Goal: Task Accomplishment & Management: Use online tool/utility

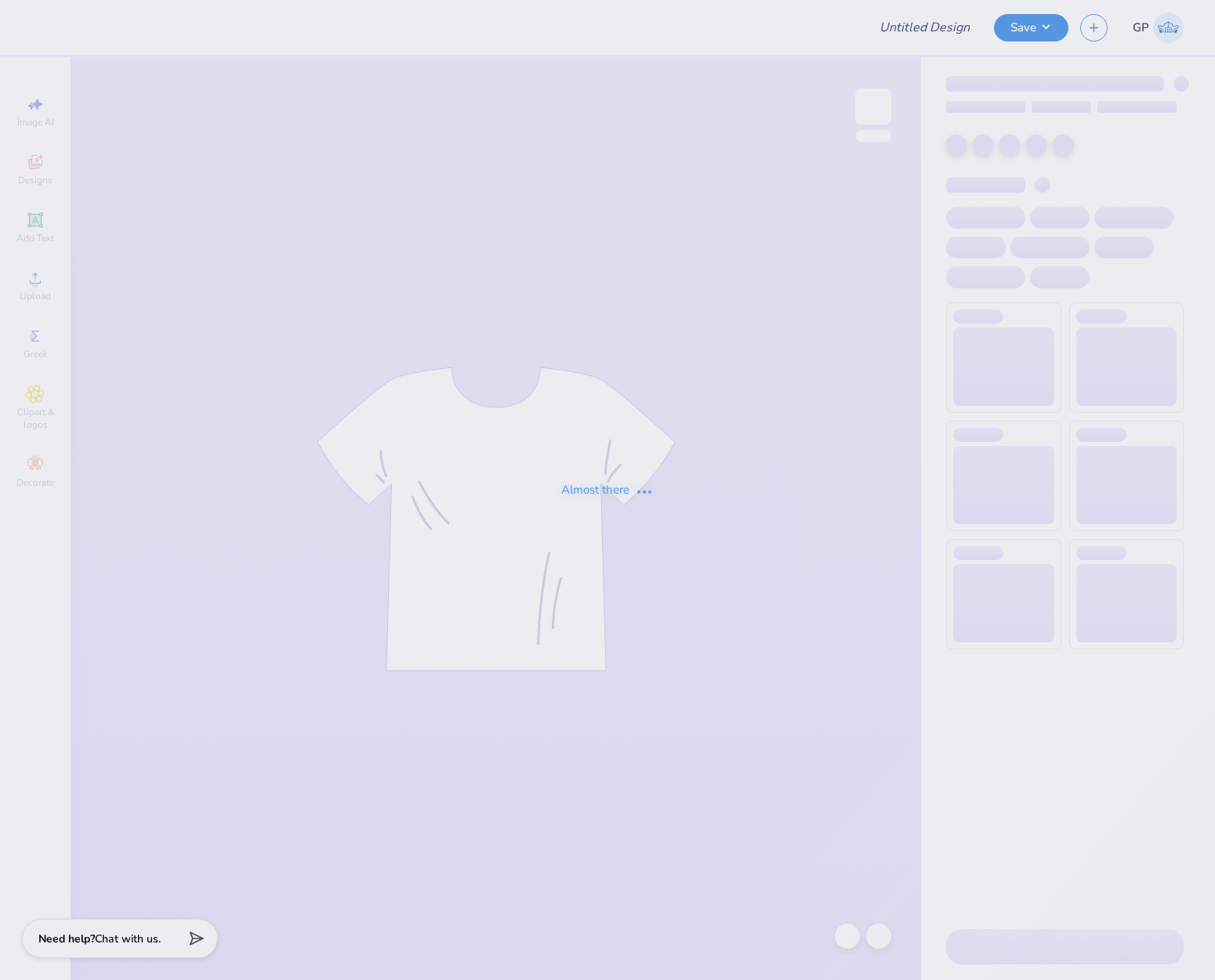
type input "UD [MEDICAL_DATA] x SIGEP Puppies and Pizza Shirts 2025"
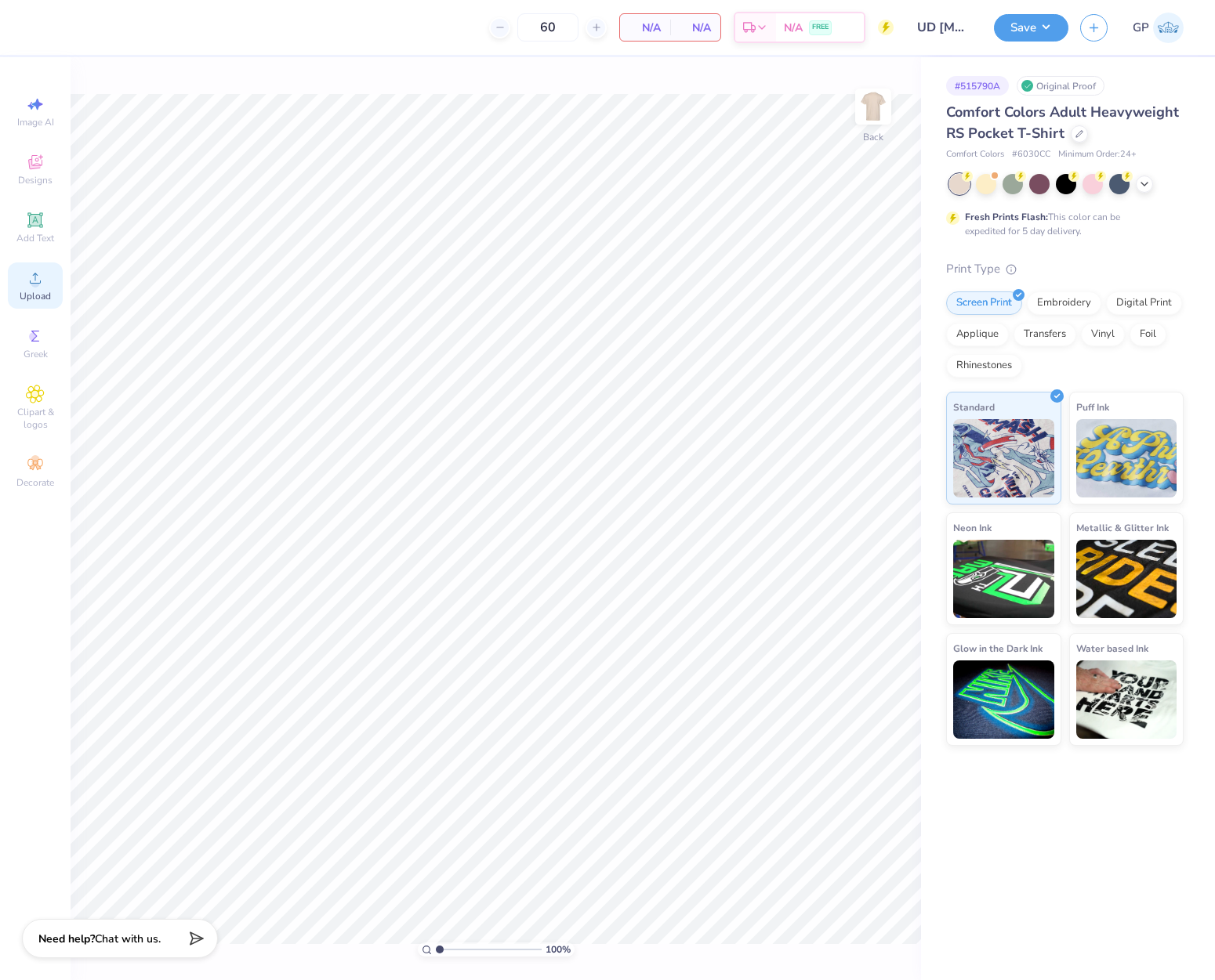
click at [49, 286] on div "Upload" at bounding box center [35, 285] width 55 height 46
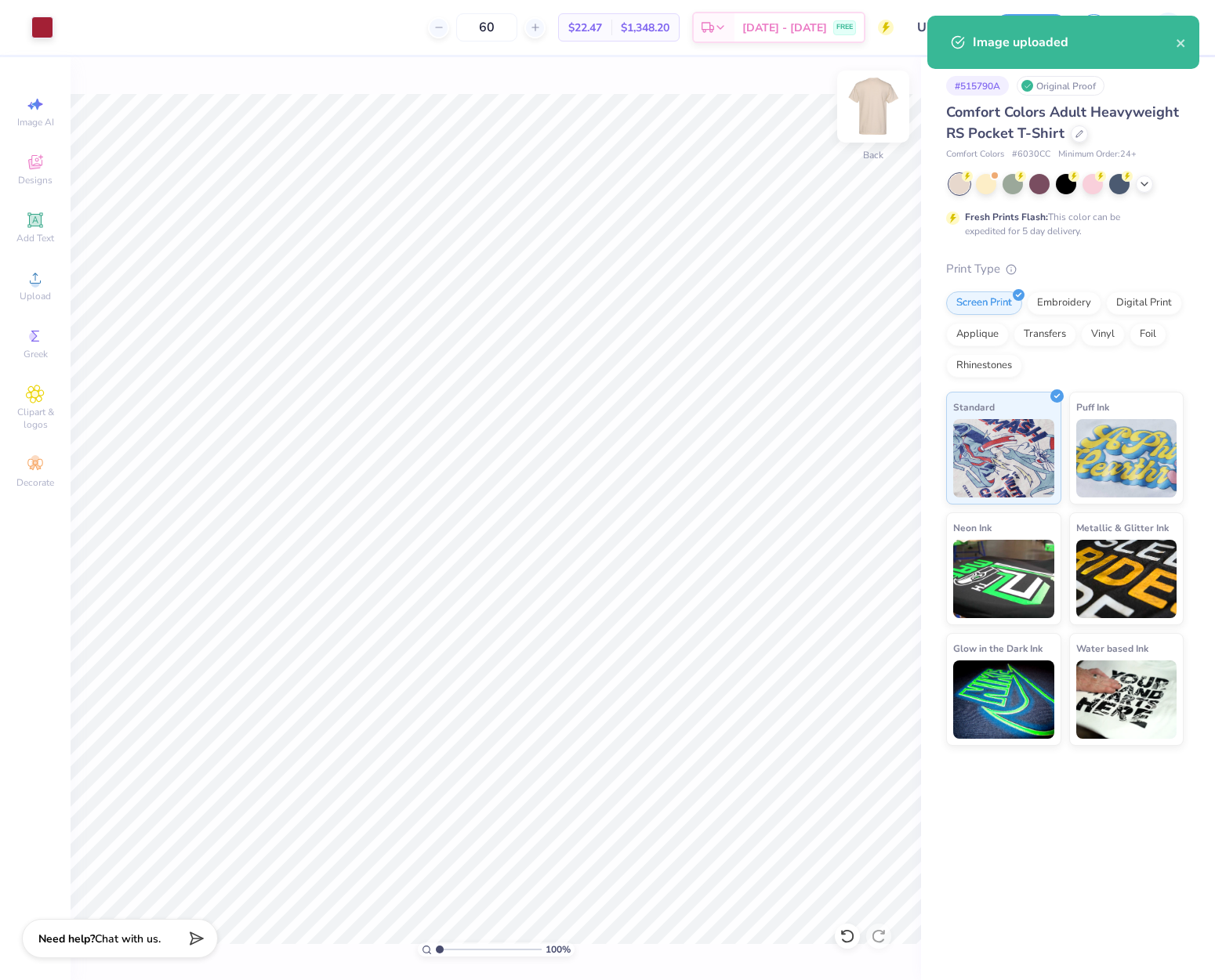
click at [857, 117] on img at bounding box center [873, 107] width 63 height 63
click at [40, 278] on icon at bounding box center [35, 278] width 19 height 19
click at [854, 447] on input "14.32" at bounding box center [863, 446] width 57 height 22
type input "12.00"
type input "10.34"
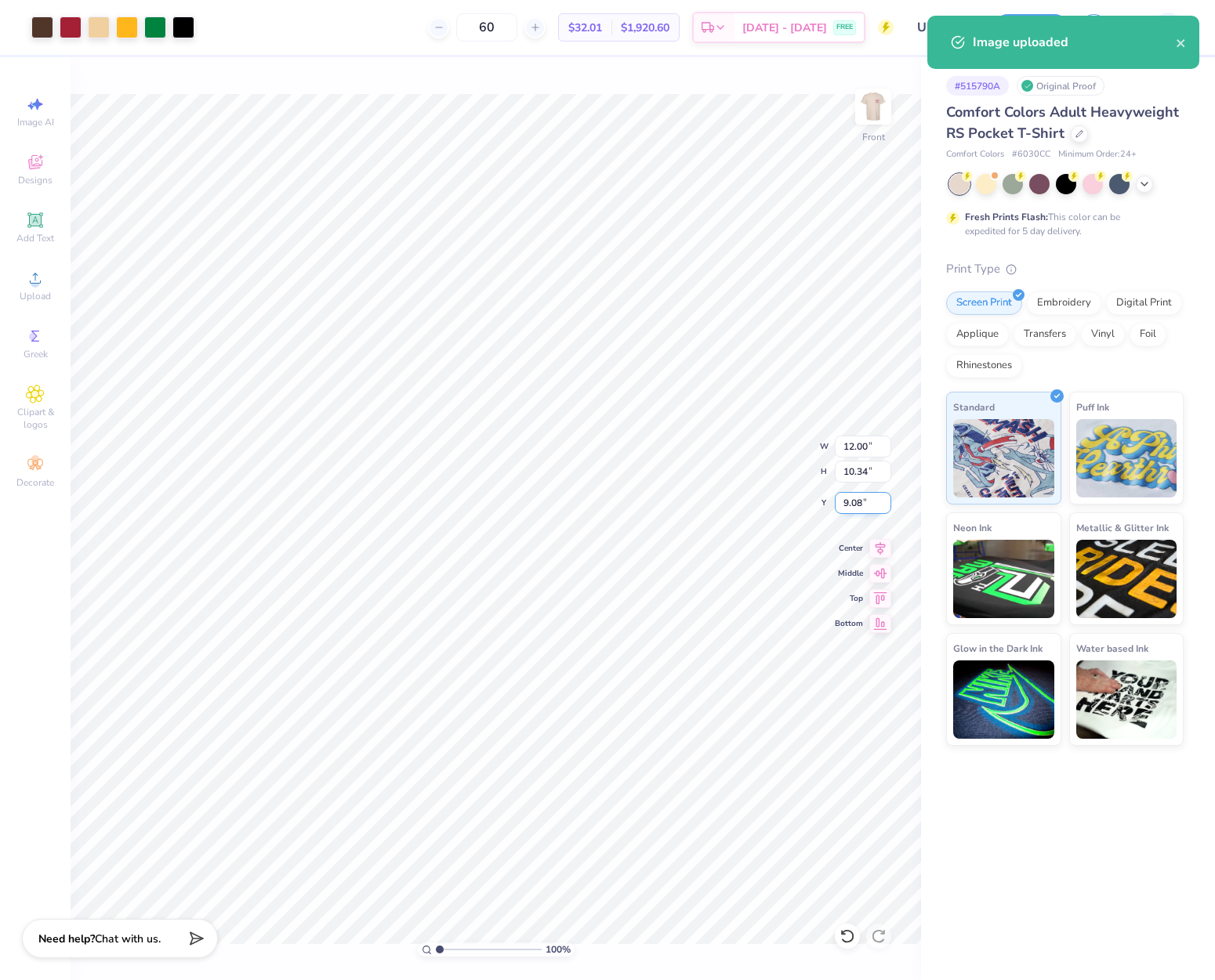
click at [869, 506] on input "9.08" at bounding box center [863, 503] width 57 height 22
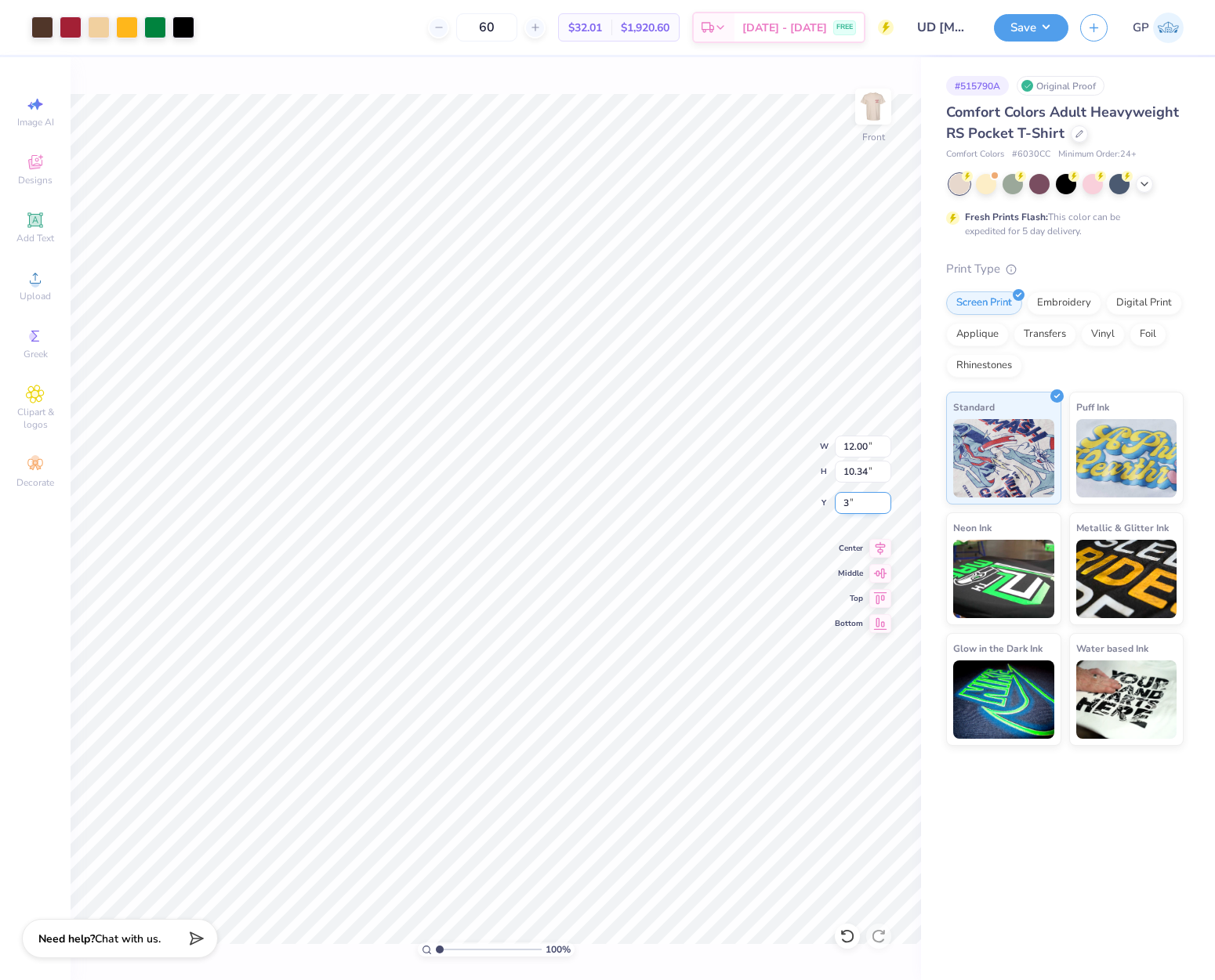
type input "3.00"
click at [155, 34] on div at bounding box center [155, 26] width 22 height 22
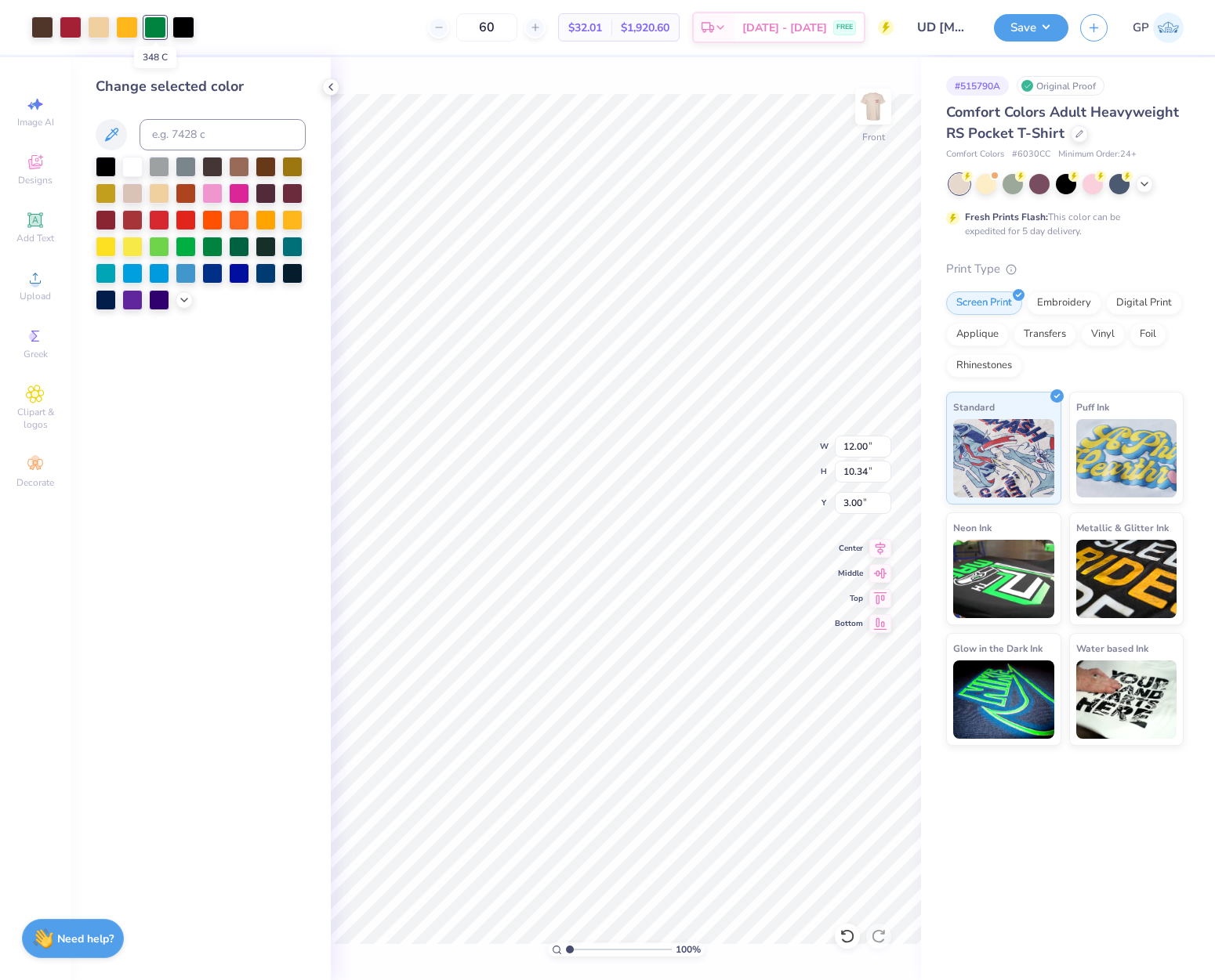
click at [155, 34] on div at bounding box center [155, 28] width 22 height 22
click at [183, 135] on input at bounding box center [222, 135] width 166 height 31
type input "202"
type input "201"
click at [154, 29] on div at bounding box center [155, 26] width 22 height 22
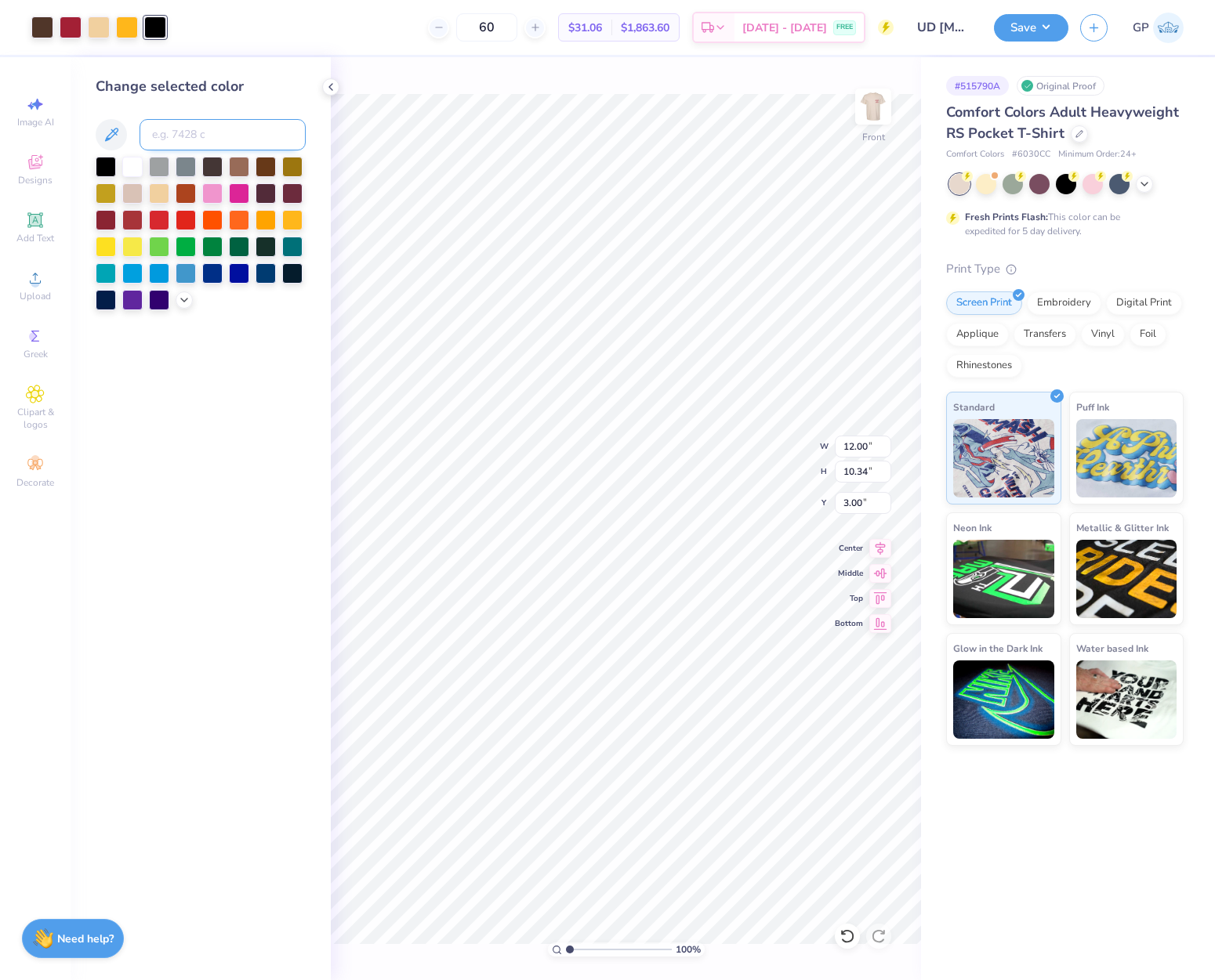
click at [189, 125] on input at bounding box center [222, 135] width 166 height 31
type input "476"
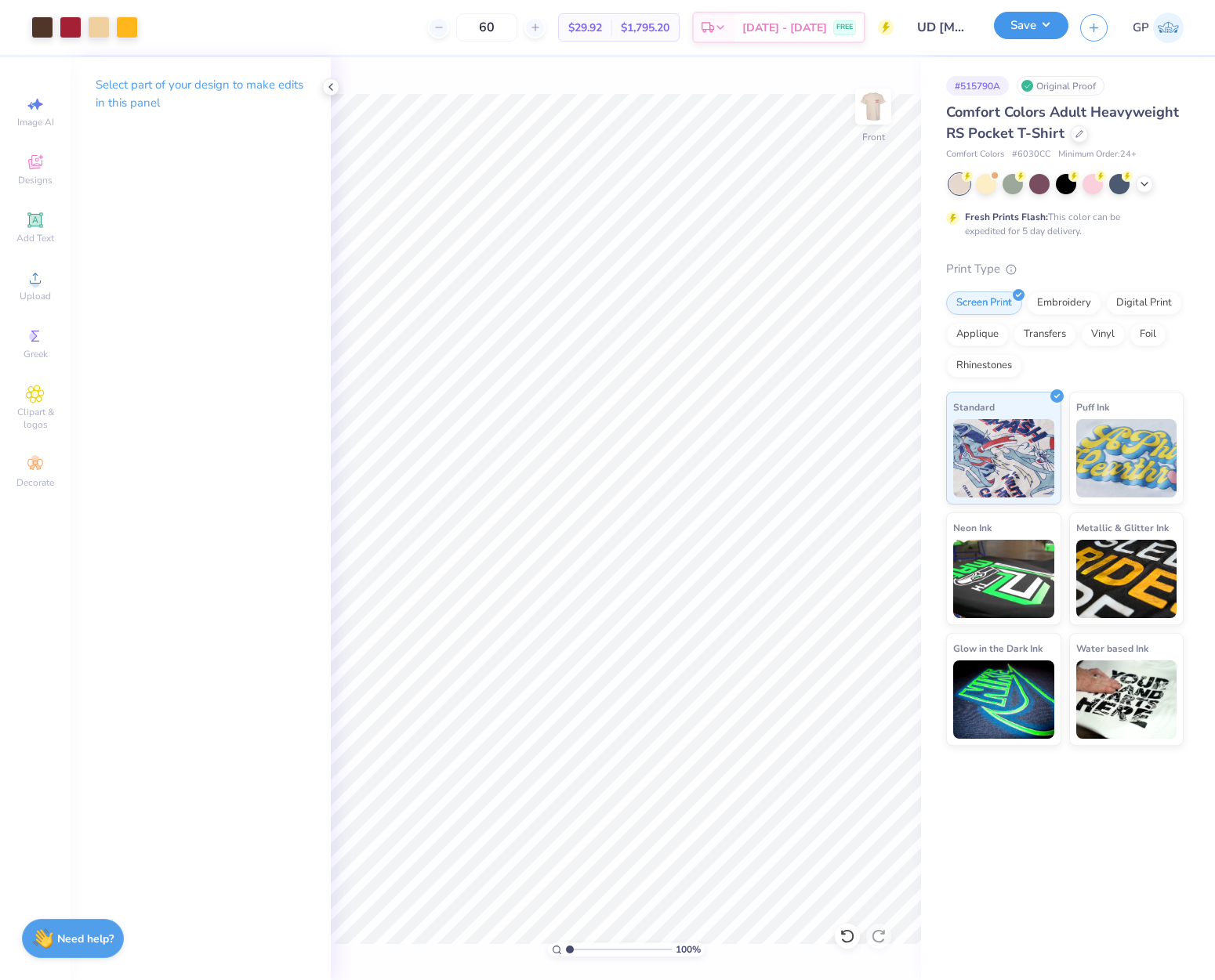
click at [1019, 31] on button "Save" at bounding box center [1031, 25] width 75 height 28
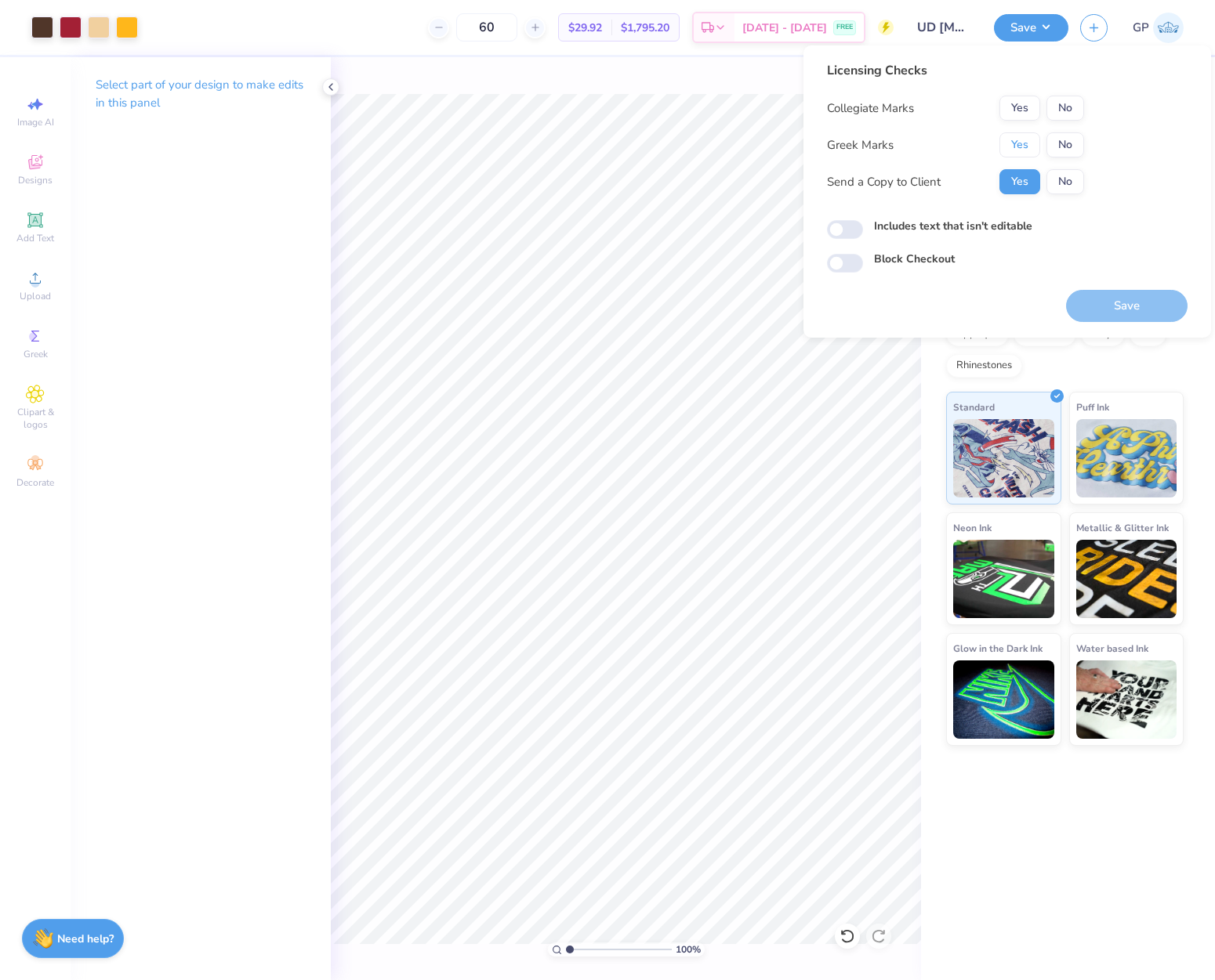
click at [1029, 148] on button "Yes" at bounding box center [1020, 145] width 41 height 25
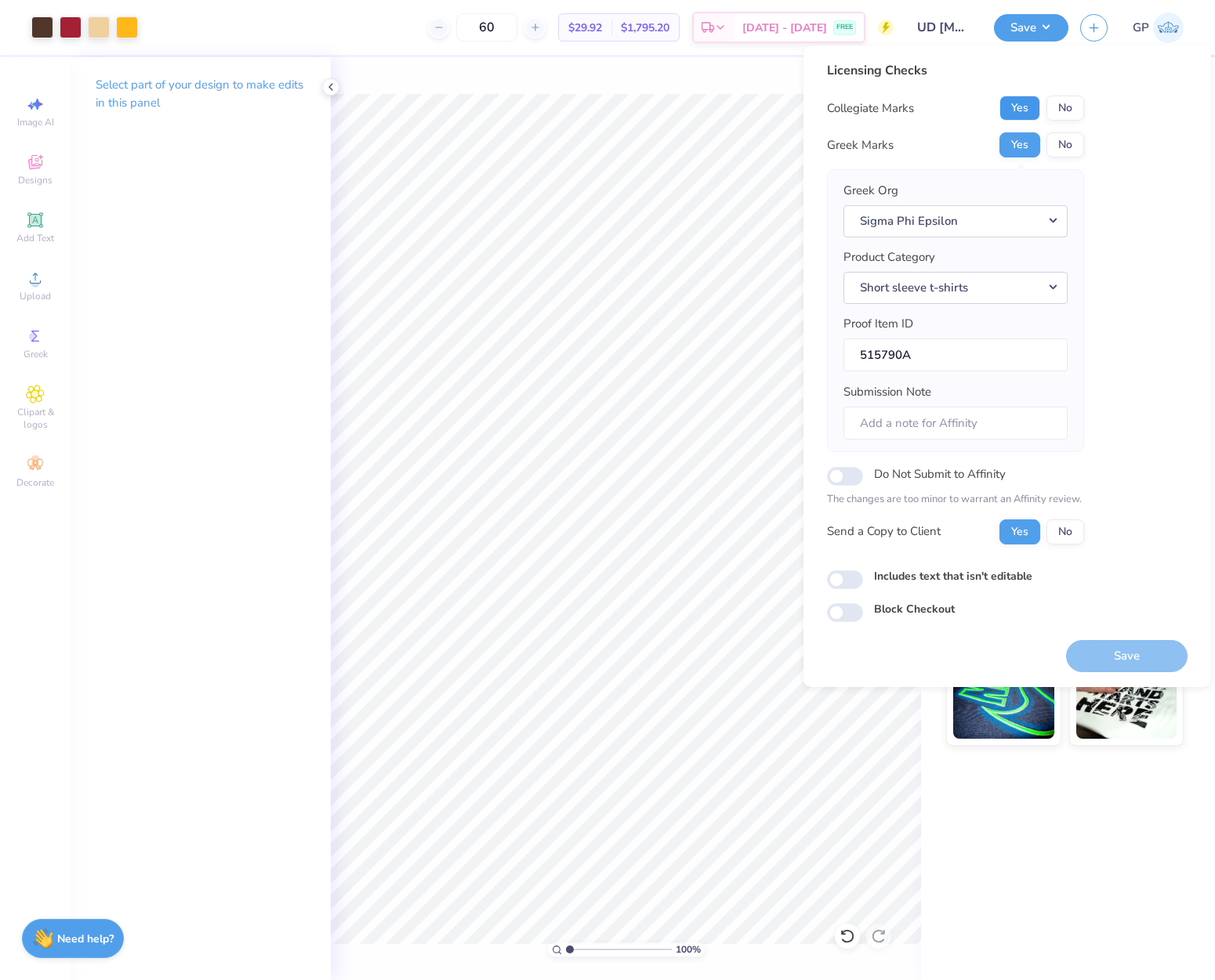
click at [1016, 111] on button "Yes" at bounding box center [1020, 108] width 41 height 25
click at [1120, 654] on button "Save" at bounding box center [1127, 656] width 121 height 32
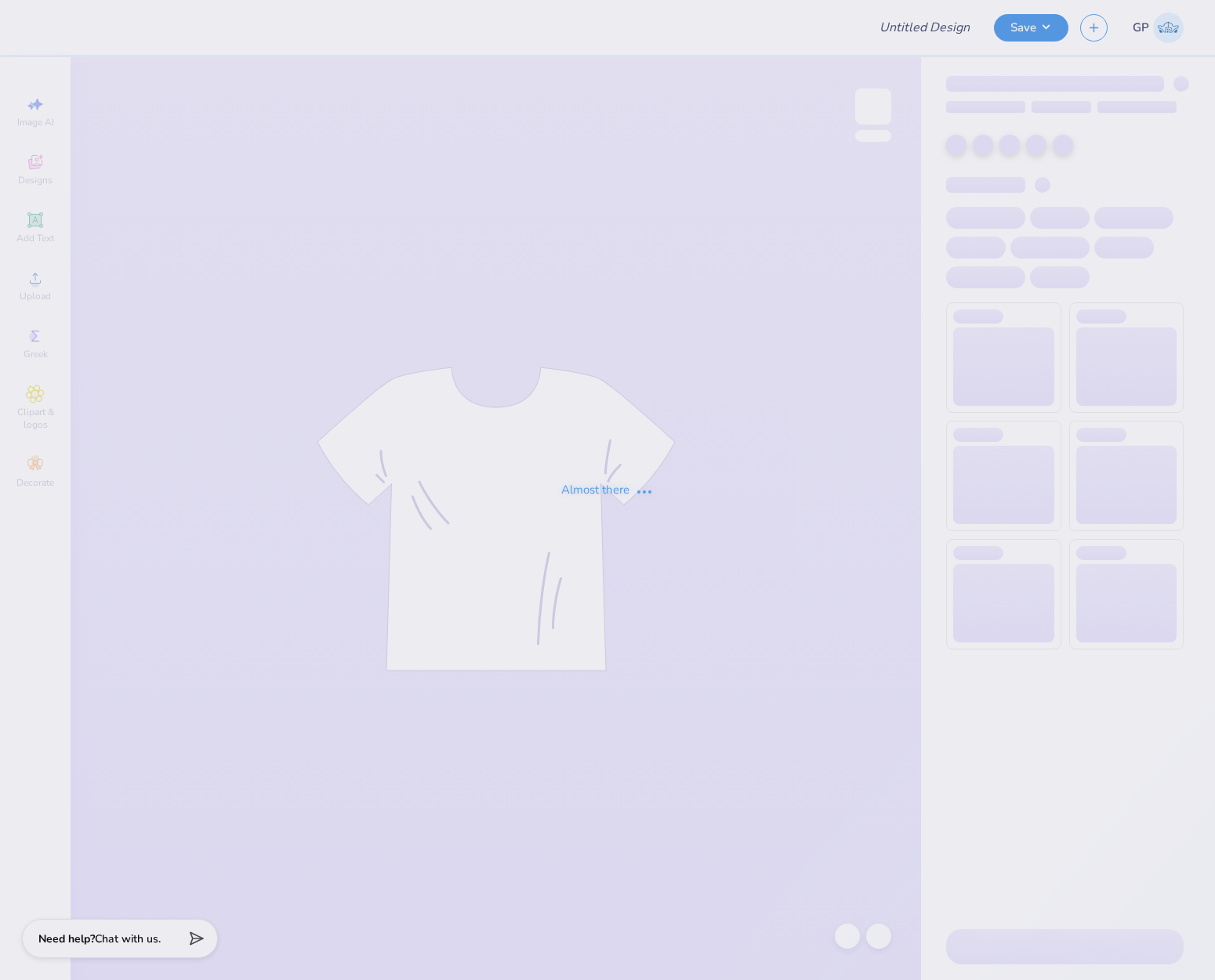
type input "UD [MEDICAL_DATA] x SIGEP Puppies and Pizza Shirts 2025"
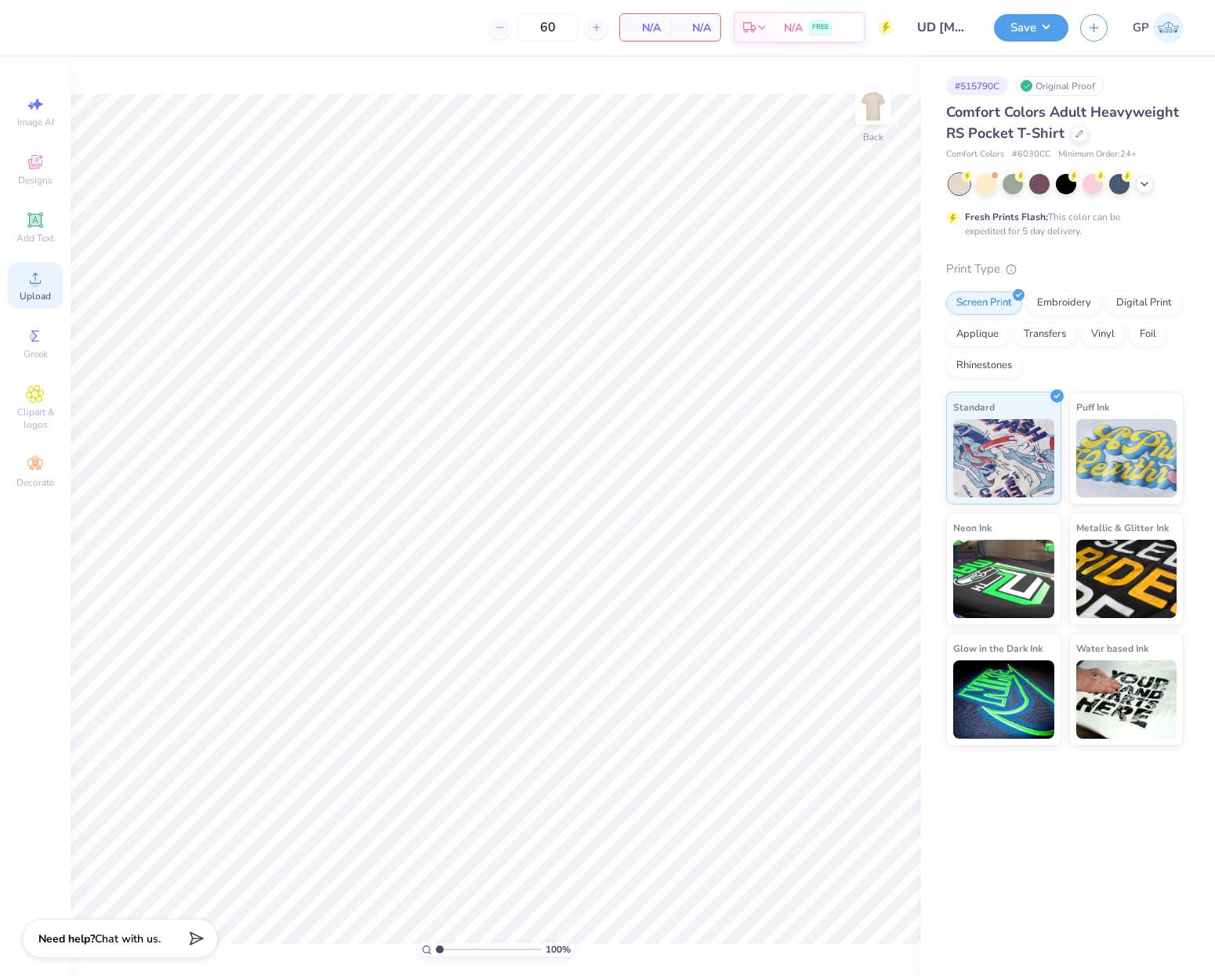
click at [31, 266] on div "Upload" at bounding box center [35, 285] width 55 height 46
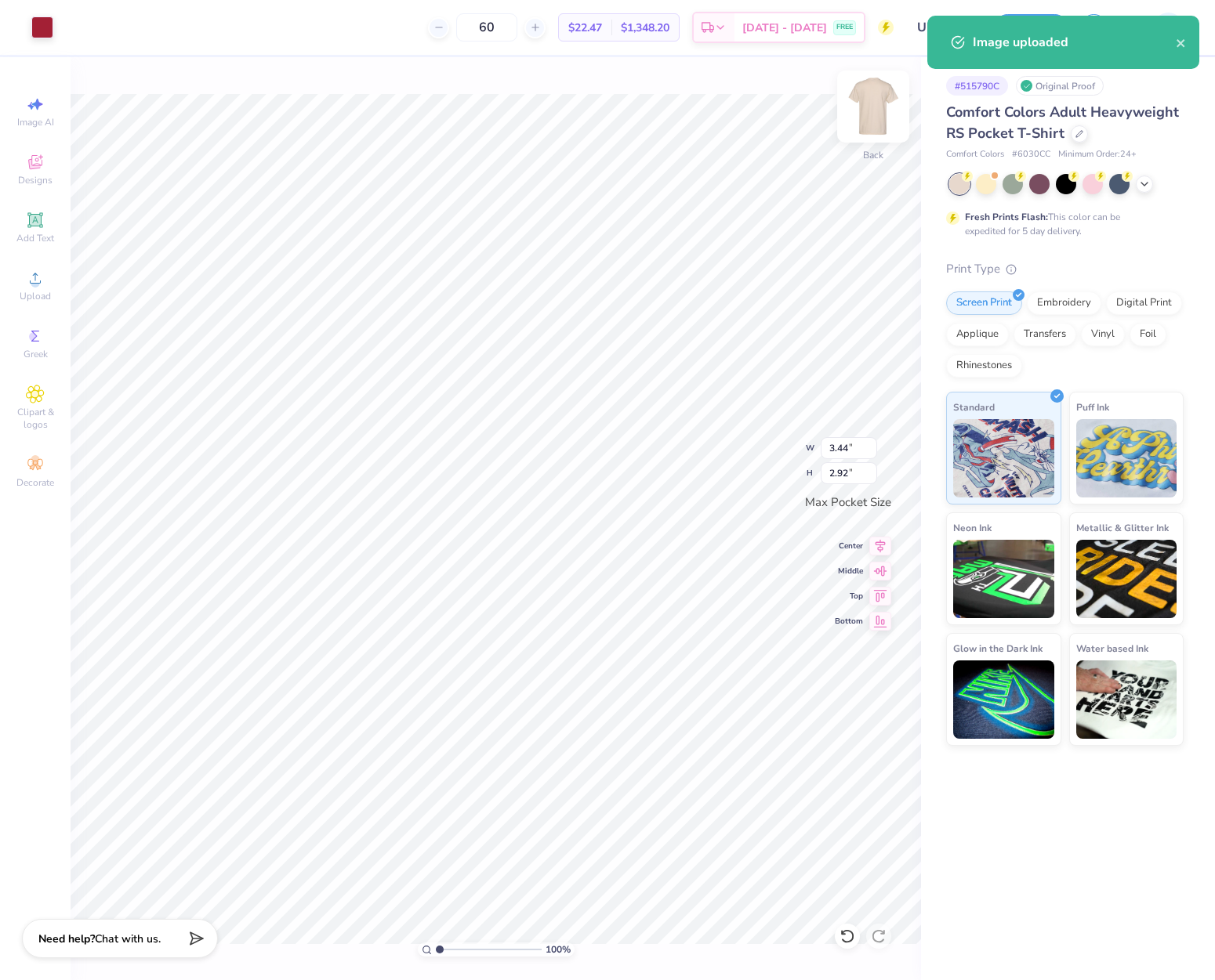
click at [861, 117] on img at bounding box center [873, 107] width 63 height 63
click at [43, 273] on icon at bounding box center [35, 278] width 19 height 19
click at [132, 31] on div at bounding box center [127, 26] width 22 height 22
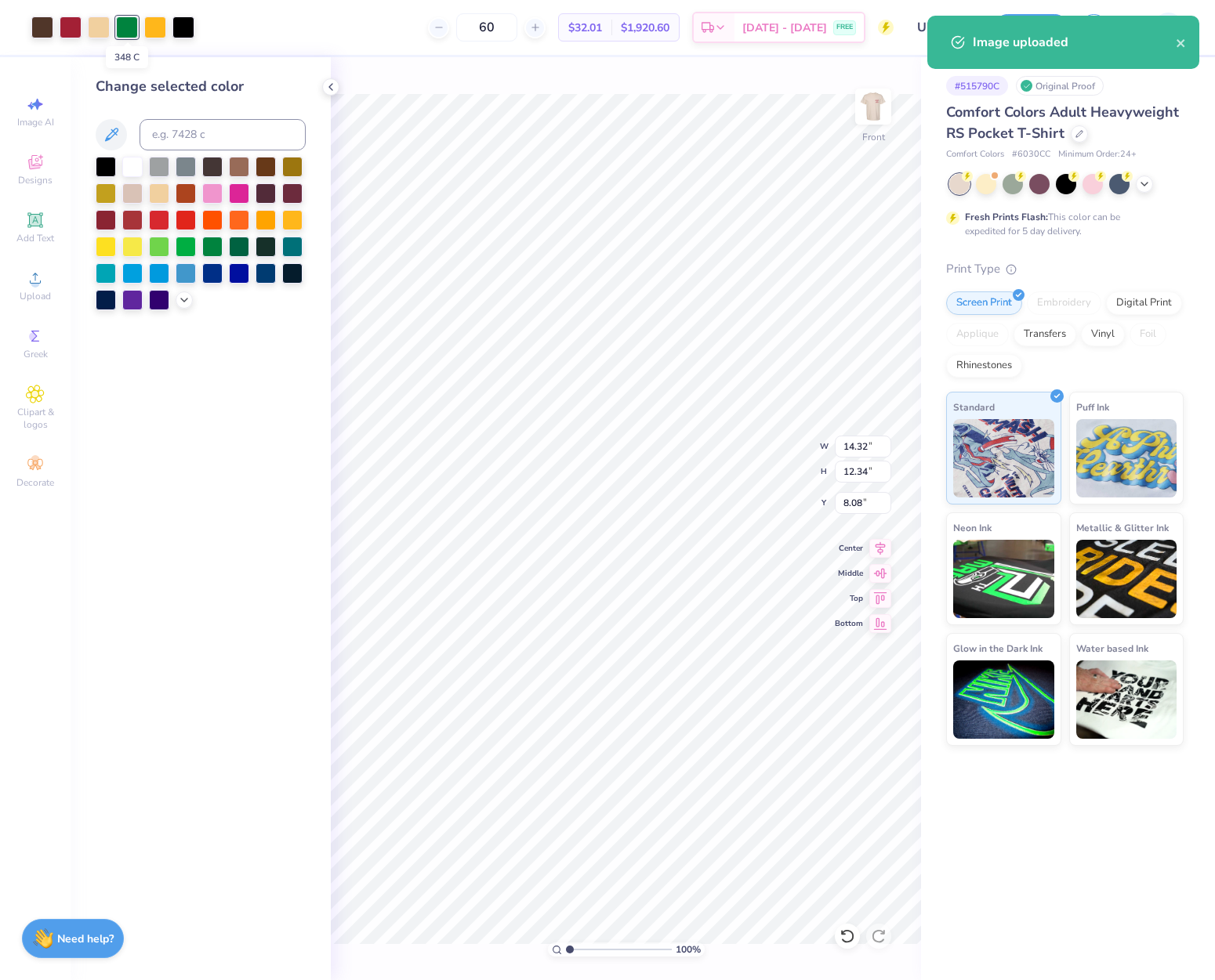
click at [132, 31] on div at bounding box center [127, 28] width 22 height 22
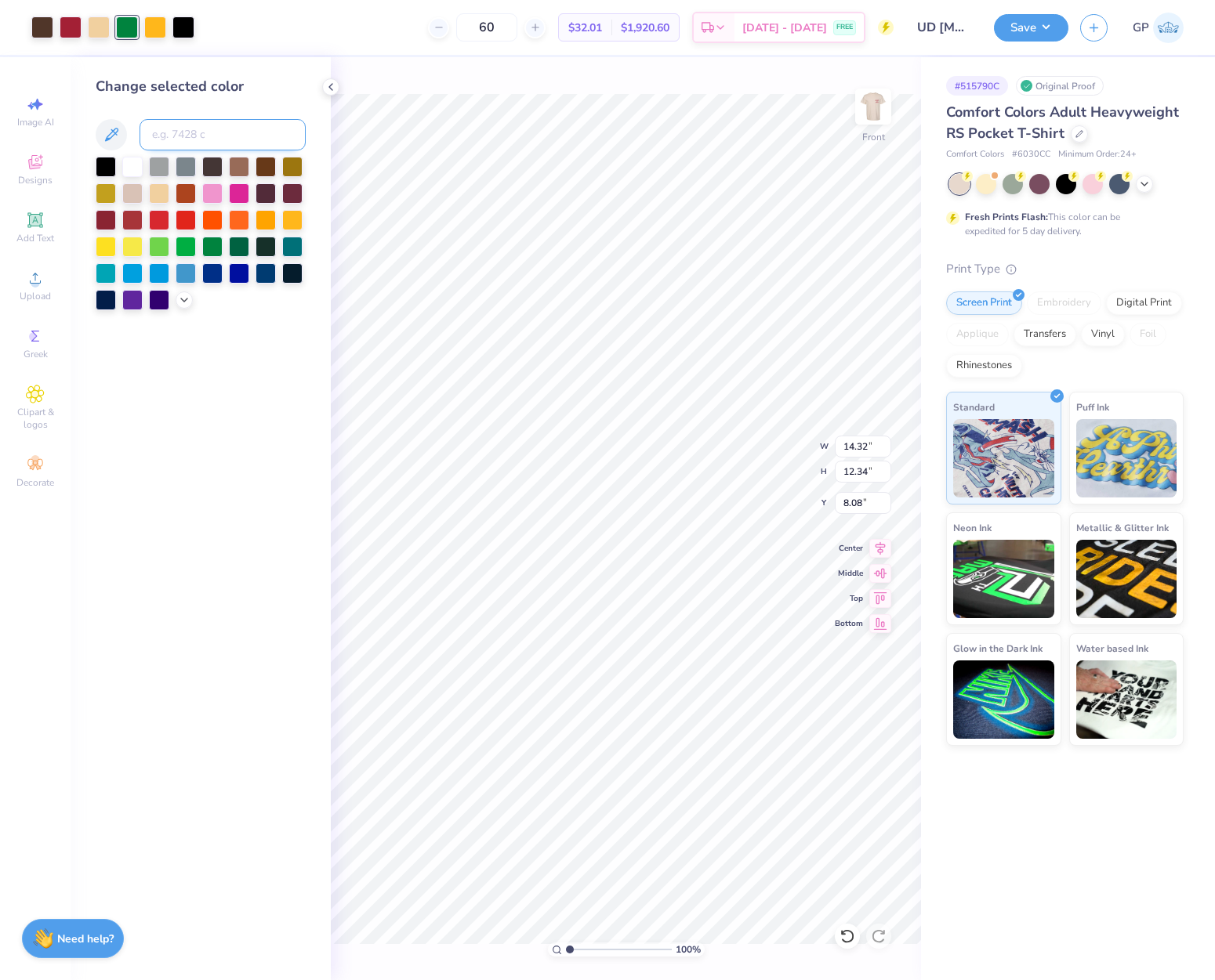
click at [183, 137] on input at bounding box center [222, 135] width 166 height 31
type input "202"
type input "201"
click at [161, 28] on div at bounding box center [155, 26] width 22 height 22
click at [173, 131] on input at bounding box center [222, 135] width 166 height 31
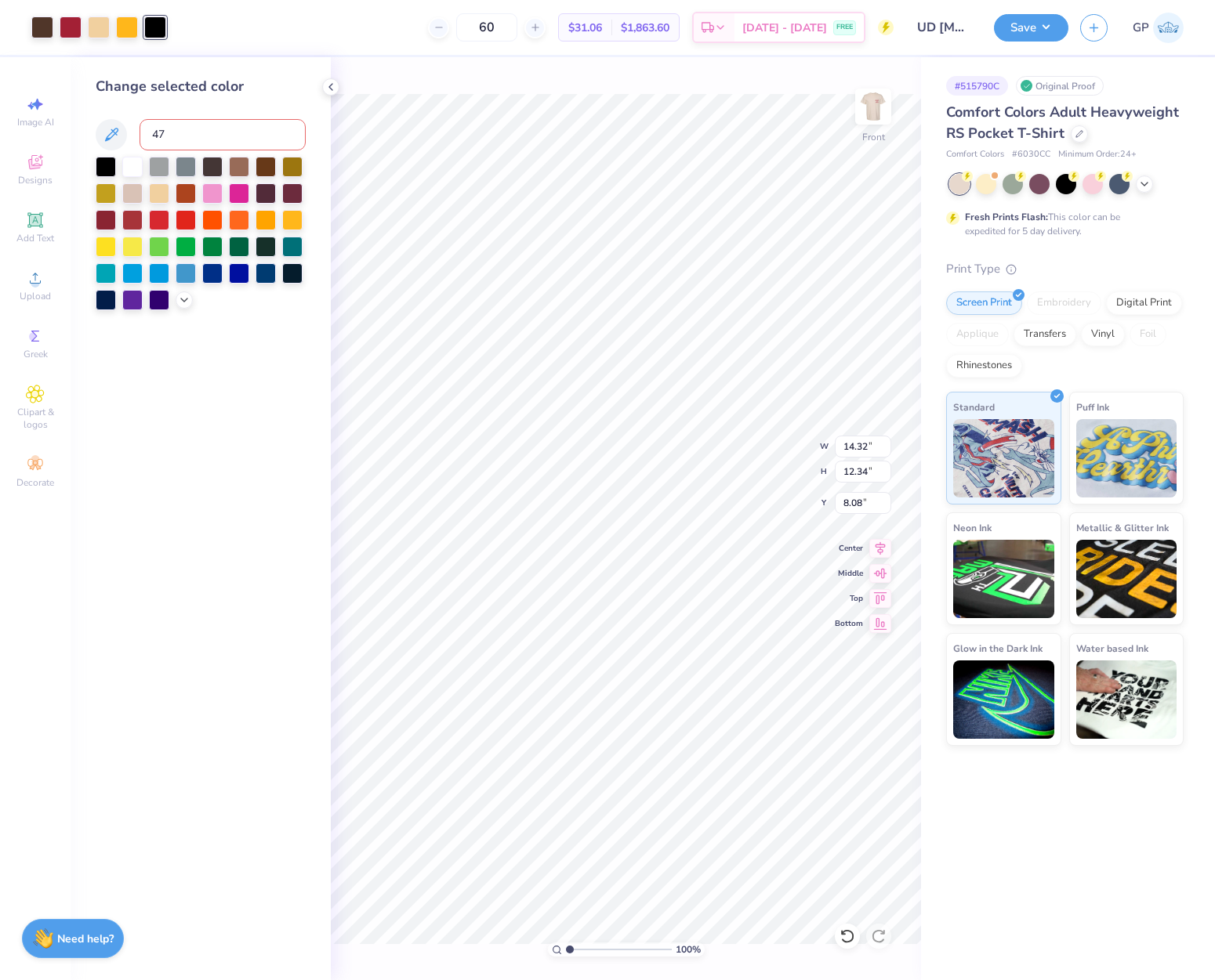
type input "476"
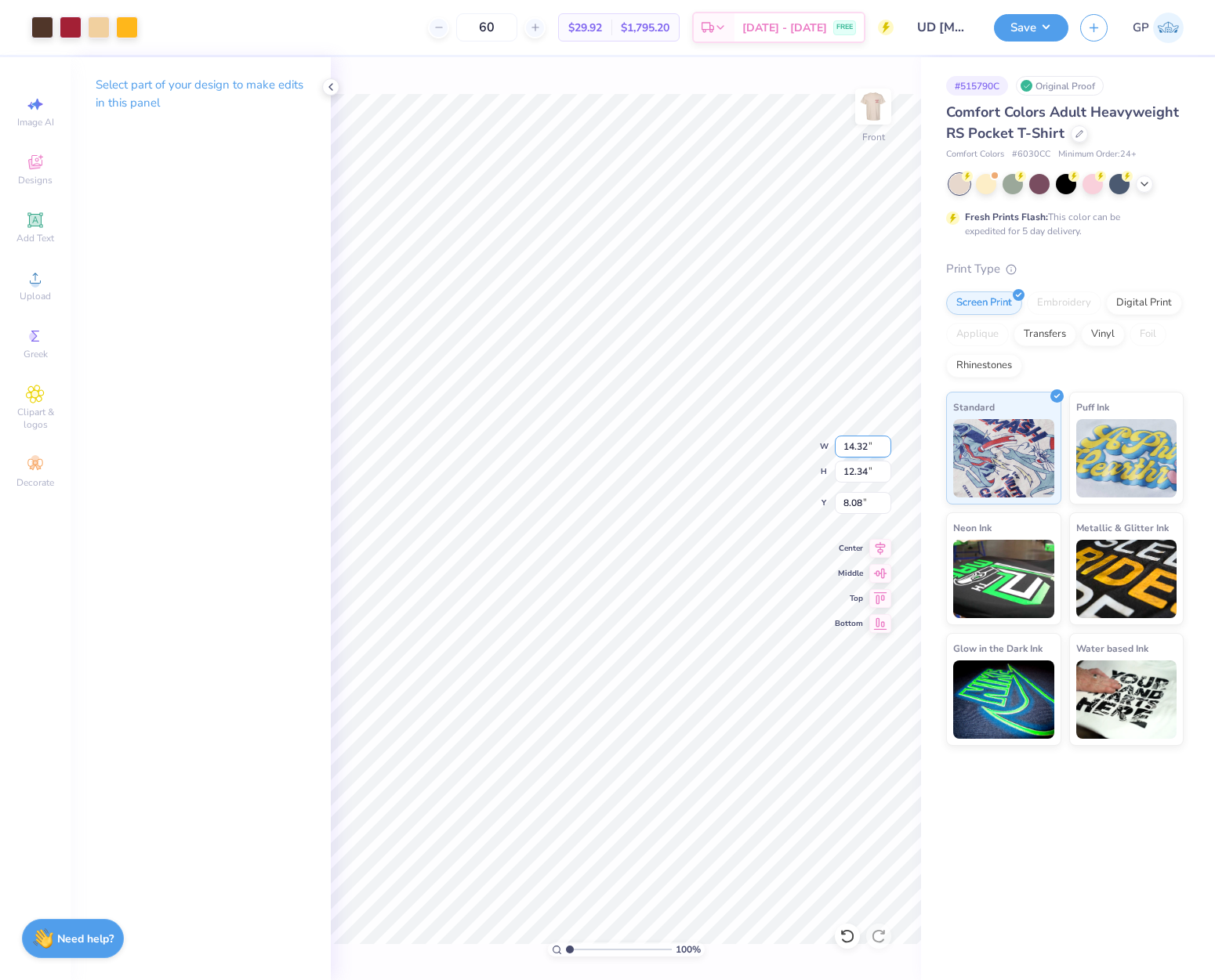
click at [862, 449] on input "14.32" at bounding box center [863, 446] width 57 height 22
type input "12.00"
type input "10.34"
click at [868, 501] on input "9.08" at bounding box center [863, 503] width 57 height 22
type input "3.00"
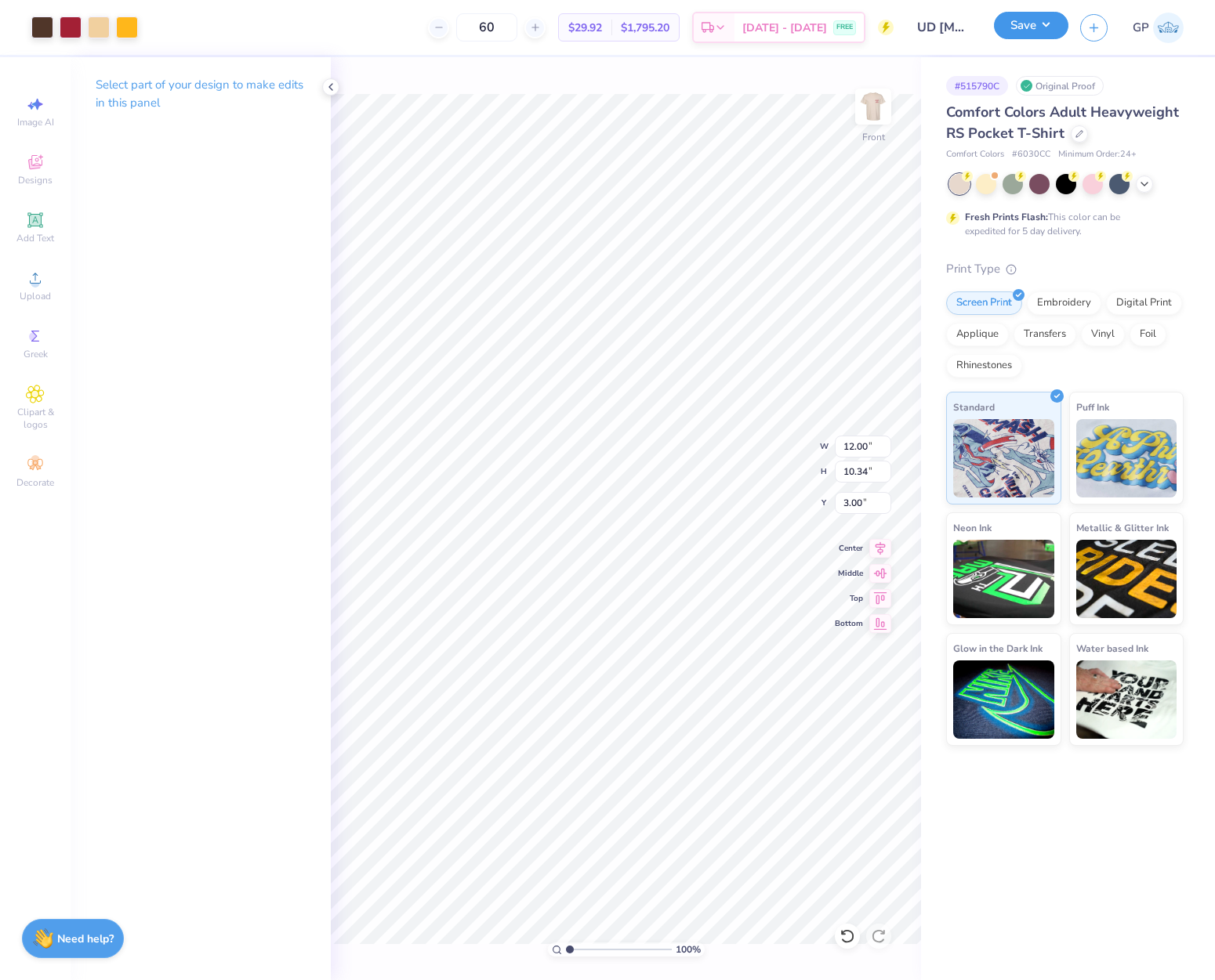
click at [1023, 23] on button "Save" at bounding box center [1031, 25] width 75 height 28
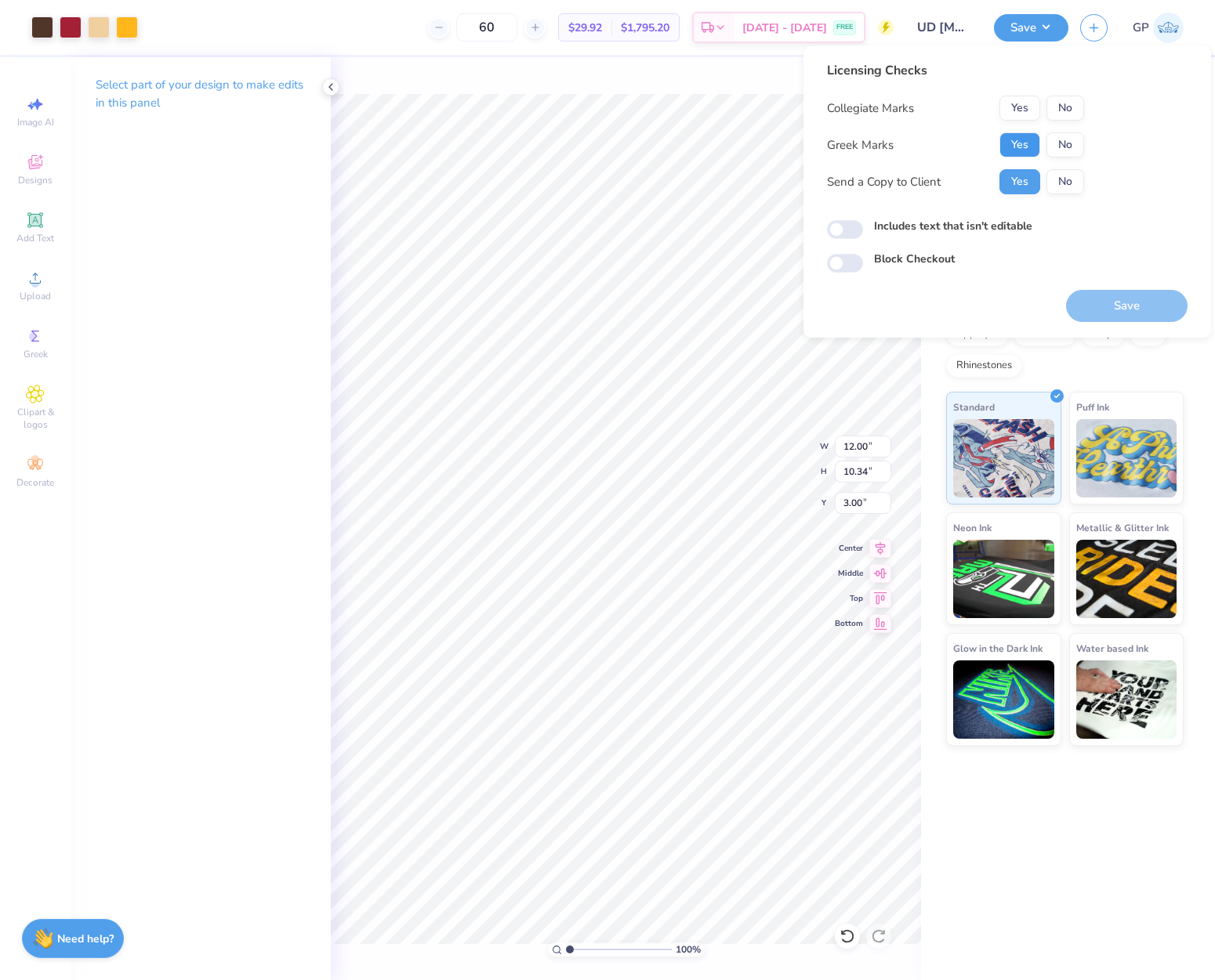
click at [1029, 143] on button "Yes" at bounding box center [1020, 145] width 41 height 25
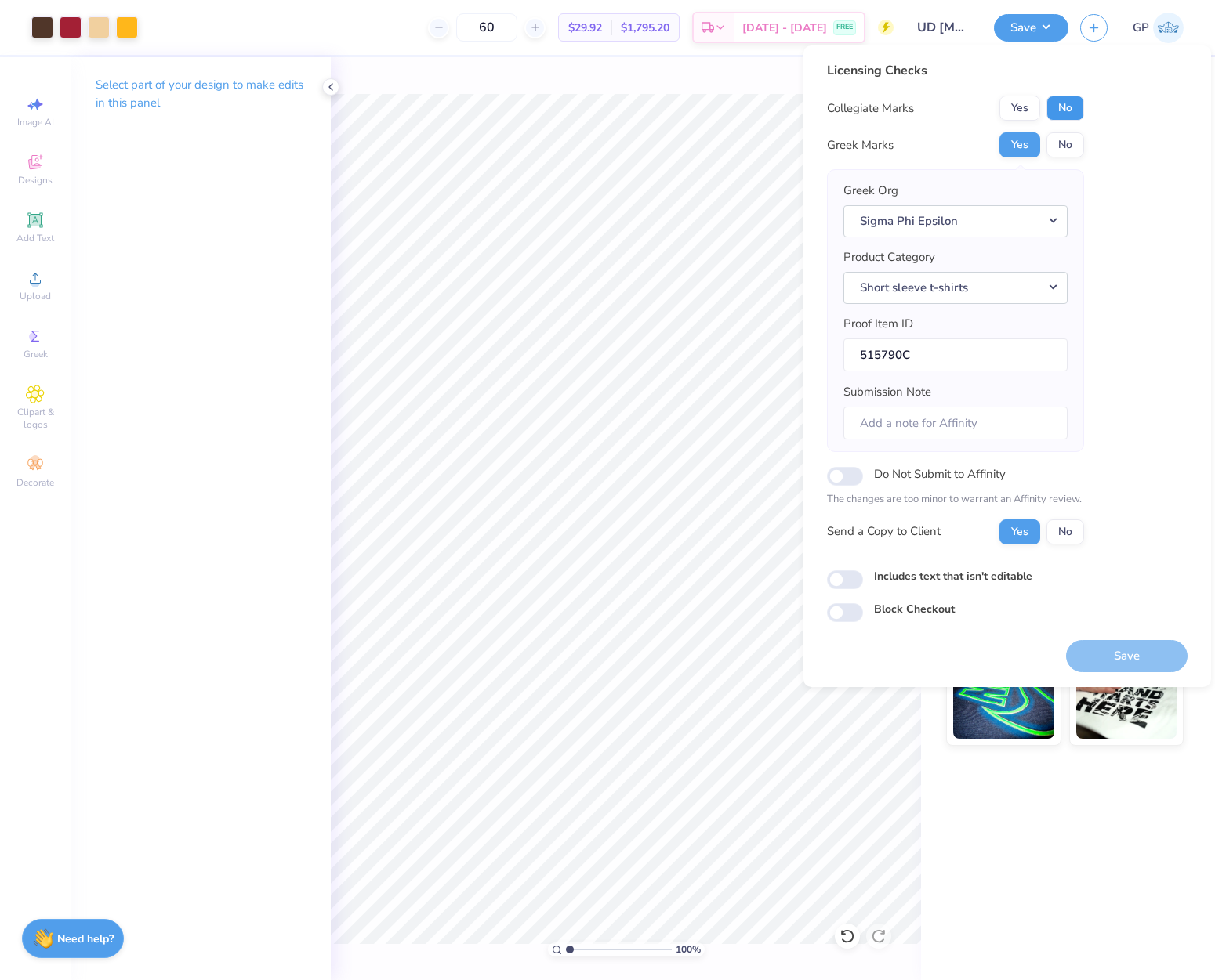
click at [1055, 109] on button "No" at bounding box center [1065, 108] width 38 height 25
click at [848, 577] on input "Includes text that isn't editable" at bounding box center [845, 580] width 36 height 19
checkbox input "true"
click at [1146, 648] on button "Save" at bounding box center [1127, 656] width 121 height 32
